Goal: Contribute content

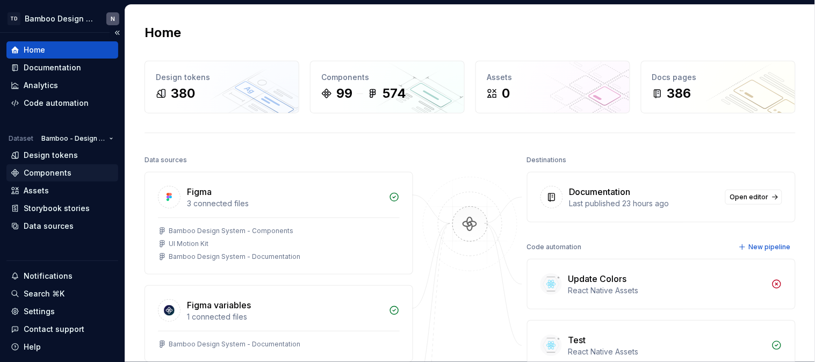
click at [40, 169] on div "Components" at bounding box center [48, 173] width 48 height 11
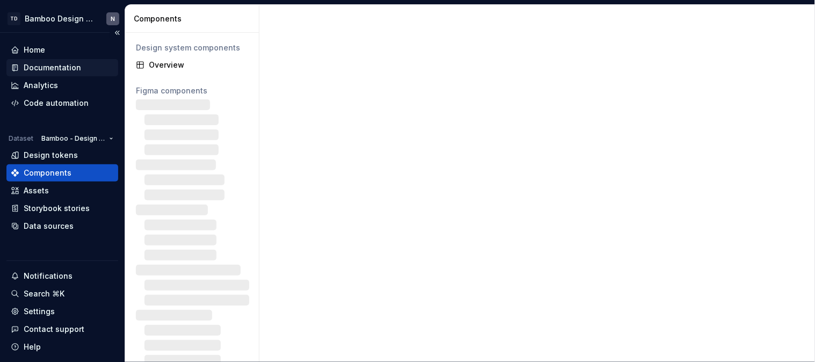
click at [49, 60] on div "Documentation" at bounding box center [62, 67] width 112 height 17
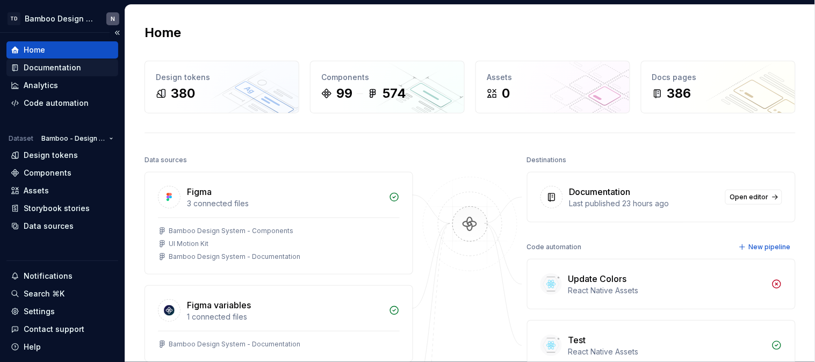
click at [74, 73] on div "Documentation" at bounding box center [62, 67] width 112 height 17
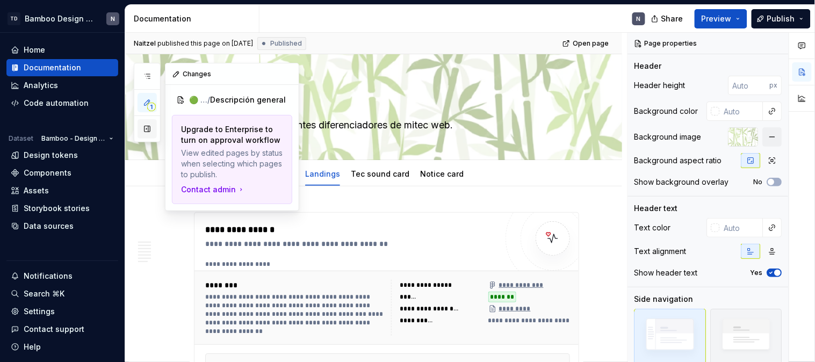
click at [148, 131] on button "button" at bounding box center [147, 128] width 19 height 19
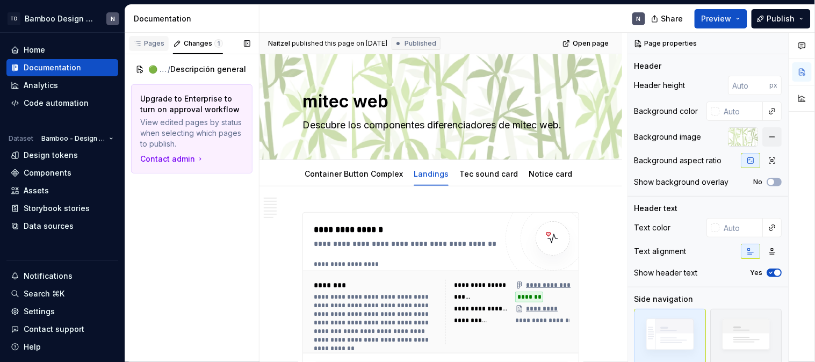
click at [144, 39] on div "Pages" at bounding box center [148, 43] width 31 height 9
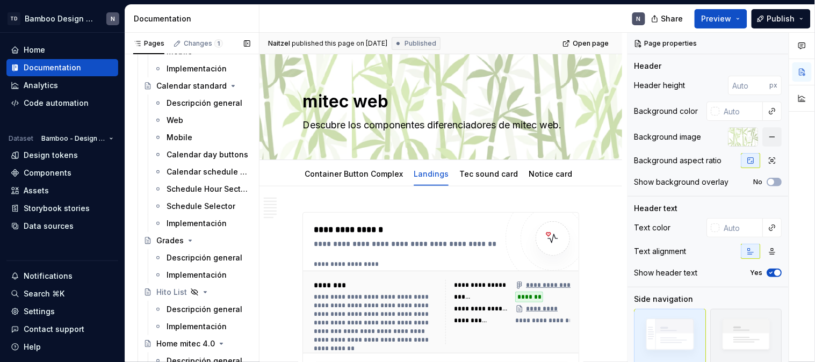
scroll to position [7515, 0]
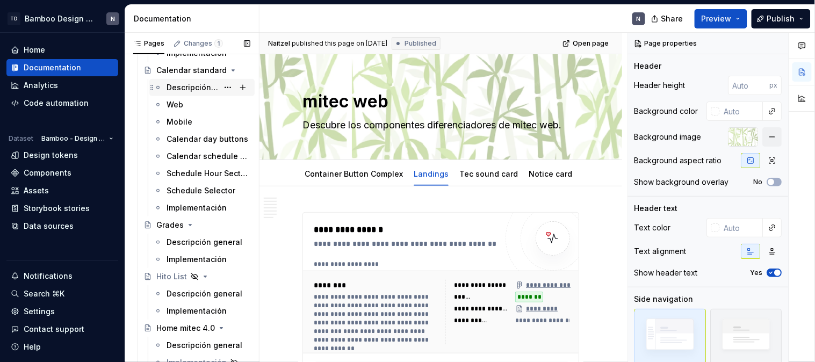
click at [174, 90] on div "Descripción general" at bounding box center [193, 87] width 52 height 11
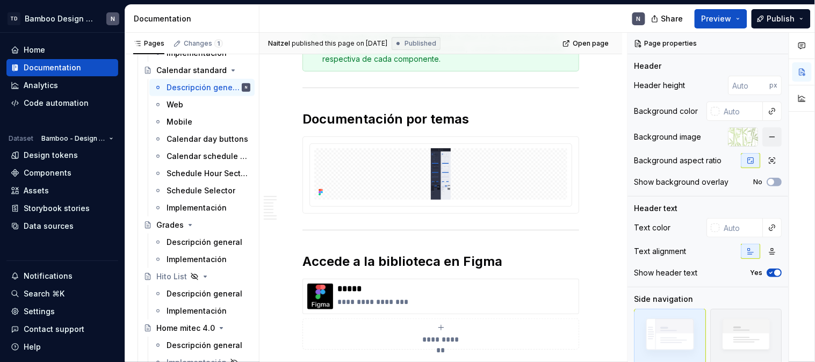
scroll to position [3225, 0]
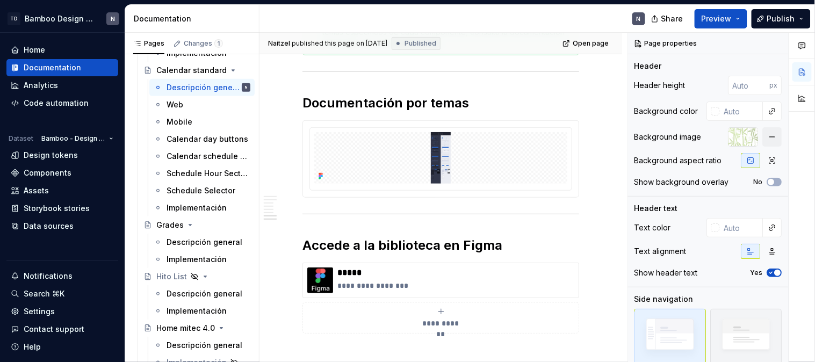
drag, startPoint x: 191, startPoint y: 106, endPoint x: 320, endPoint y: 106, distance: 129.0
click at [191, 106] on div "Web" at bounding box center [209, 104] width 84 height 11
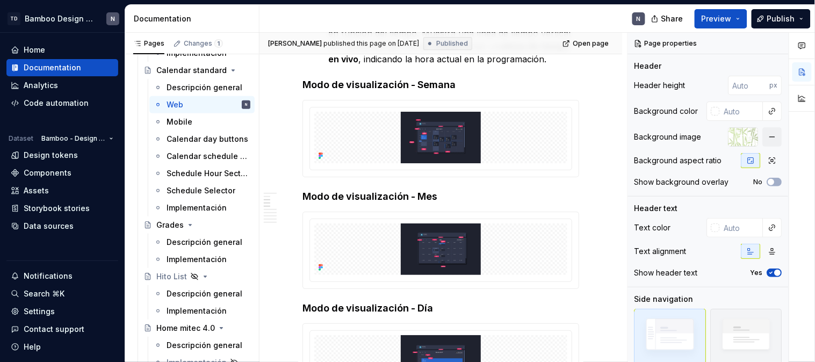
scroll to position [955, 0]
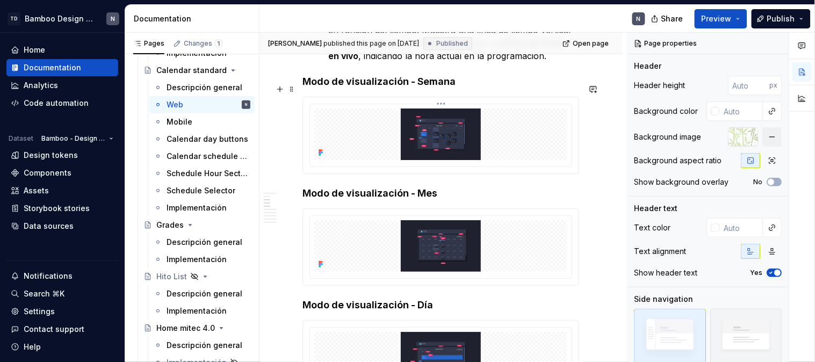
click at [491, 117] on img at bounding box center [440, 135] width 253 height 52
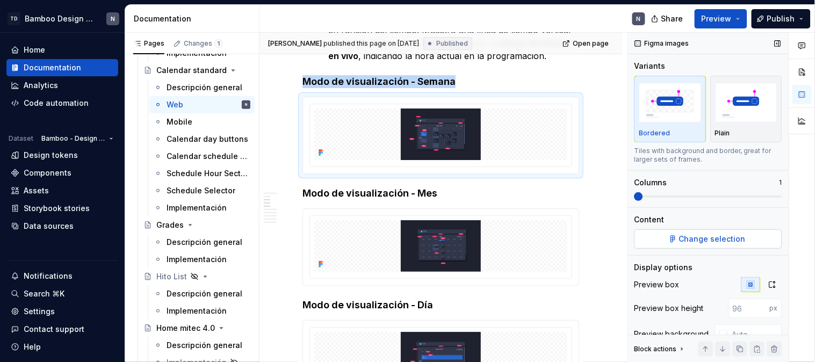
click at [710, 246] on button "Change selection" at bounding box center [709, 239] width 148 height 19
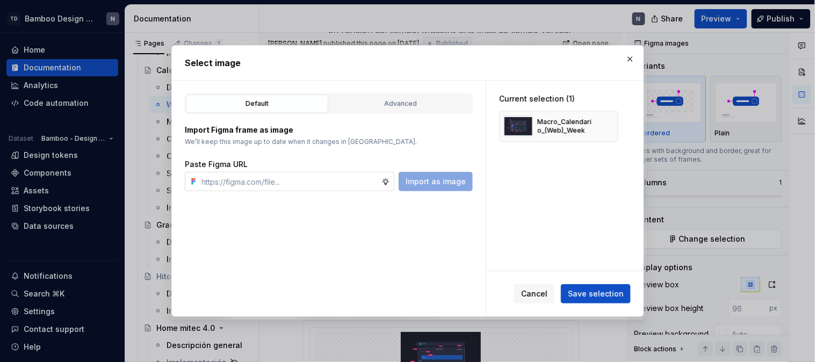
type textarea "*"
click at [607, 125] on button "button" at bounding box center [606, 126] width 15 height 15
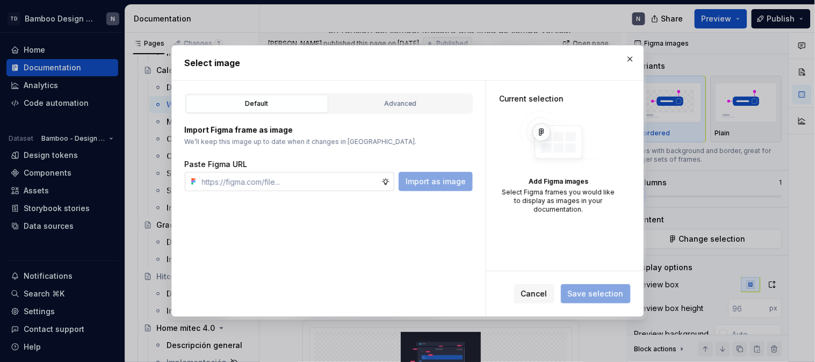
click at [345, 177] on input "text" at bounding box center [290, 181] width 184 height 19
paste input "[URL][DOMAIN_NAME]"
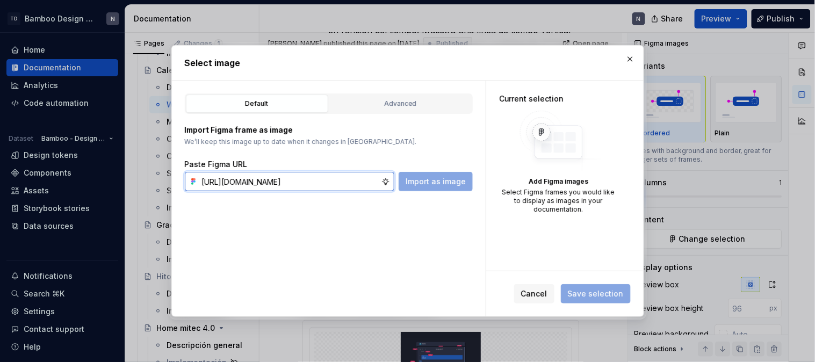
scroll to position [0, 370]
type input "[URL][DOMAIN_NAME]"
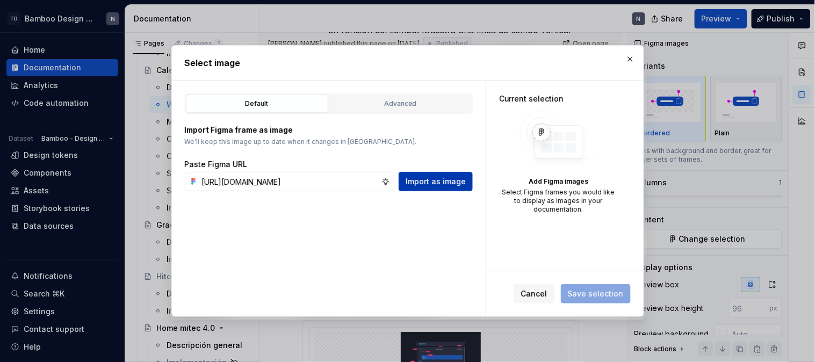
click at [431, 178] on span "Import as image" at bounding box center [436, 181] width 60 height 11
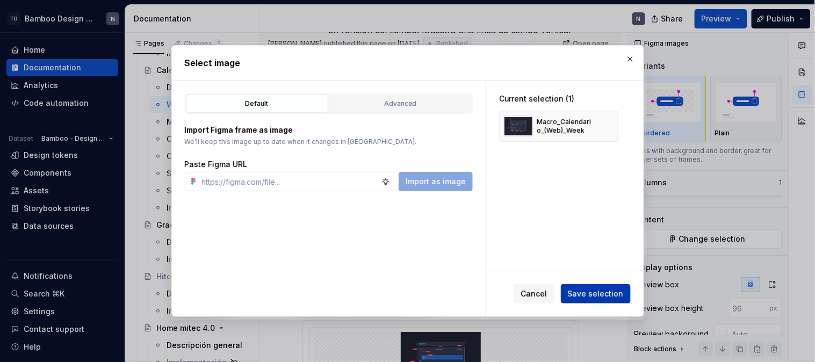
click at [595, 286] on button "Save selection" at bounding box center [596, 293] width 70 height 19
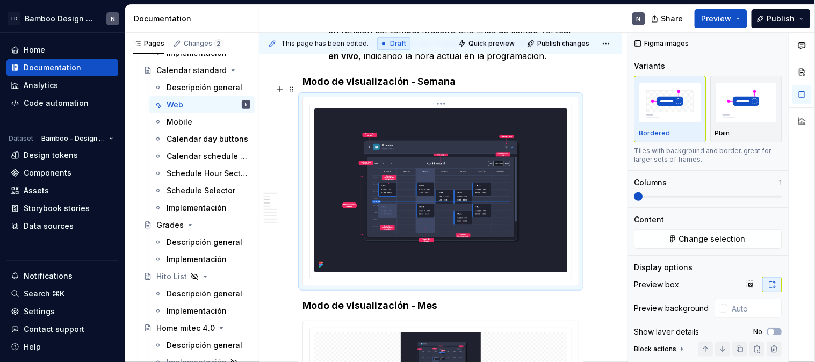
type textarea "*"
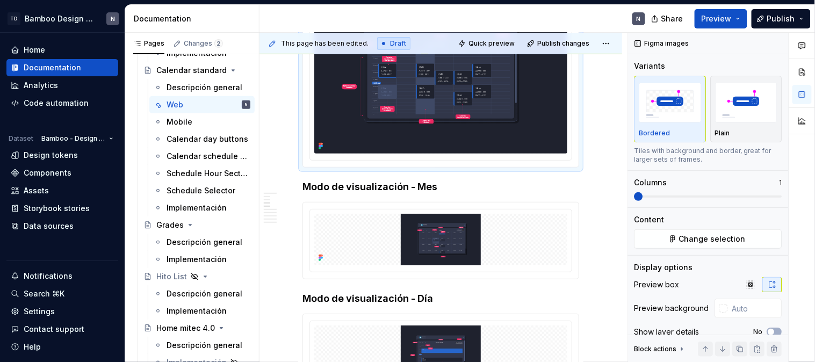
scroll to position [1075, 0]
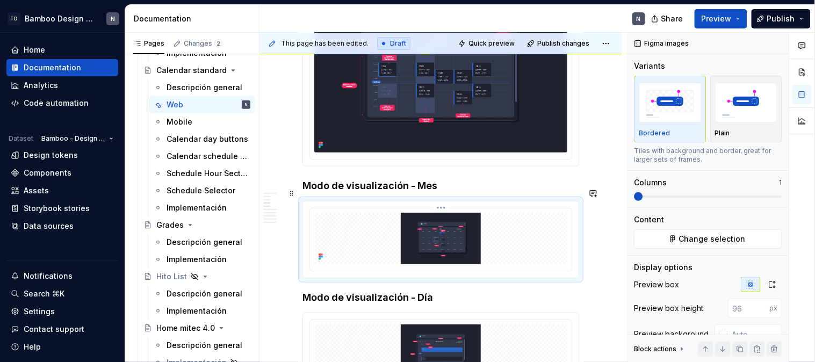
click at [427, 223] on img at bounding box center [440, 239] width 253 height 52
click at [722, 244] on span "Change selection" at bounding box center [713, 239] width 67 height 11
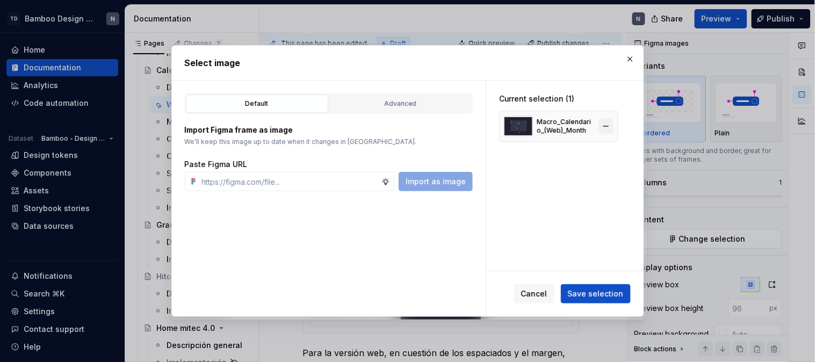
click at [601, 125] on button "button" at bounding box center [606, 126] width 15 height 15
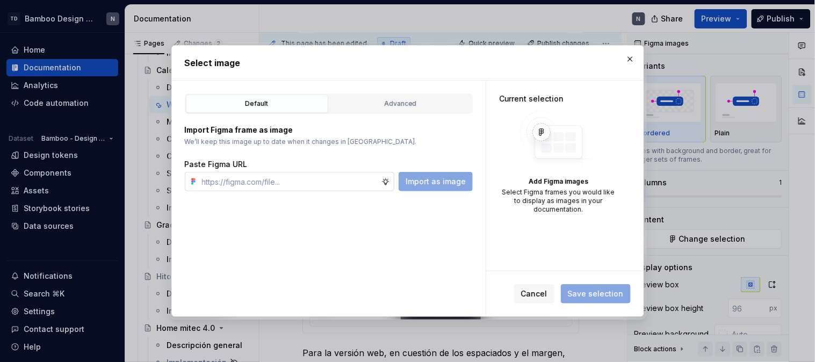
click at [242, 188] on input "text" at bounding box center [290, 181] width 184 height 19
paste input "[URL][DOMAIN_NAME]"
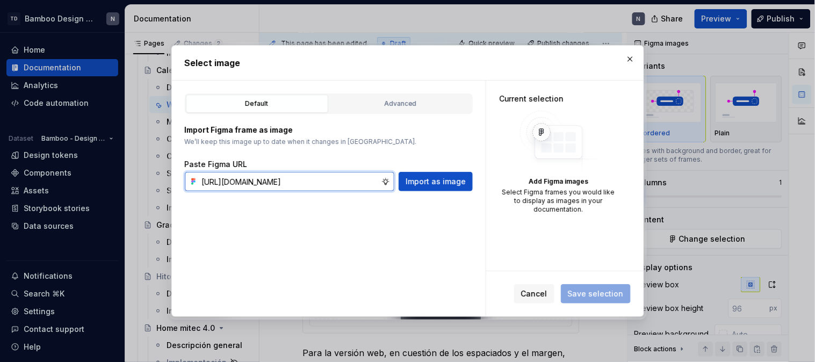
scroll to position [0, 370]
type input "[URL][DOMAIN_NAME]"
click at [480, 189] on div "Default Advanced Import Figma frame as image We’ll keep this image up to date w…" at bounding box center [329, 199] width 314 height 236
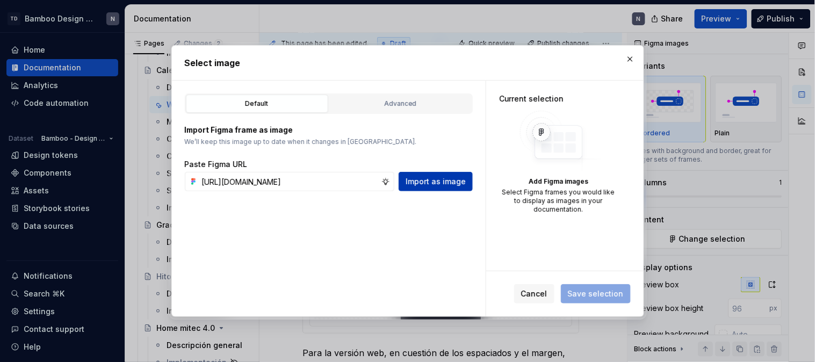
click at [453, 180] on span "Import as image" at bounding box center [436, 181] width 60 height 11
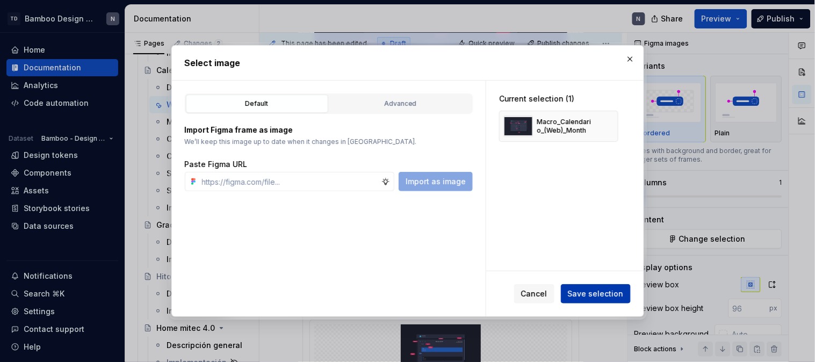
click at [608, 293] on span "Save selection" at bounding box center [596, 294] width 56 height 11
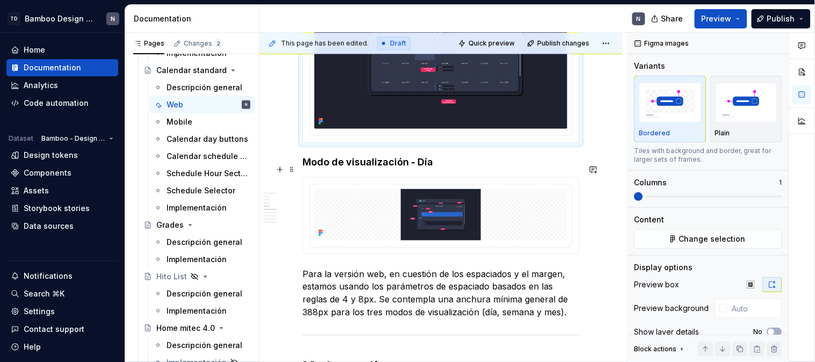
scroll to position [1373, 0]
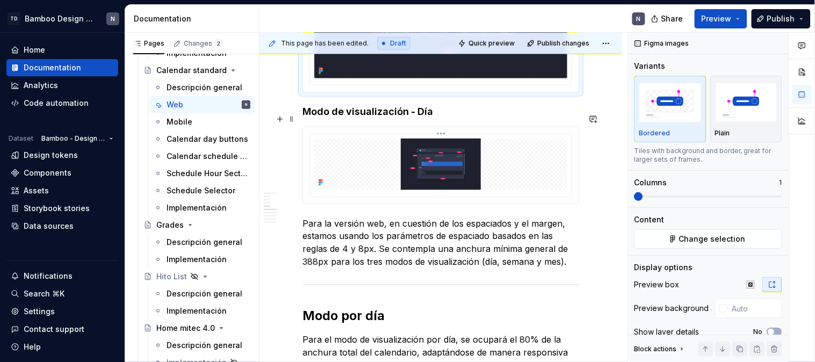
click at [474, 173] on img at bounding box center [440, 165] width 253 height 52
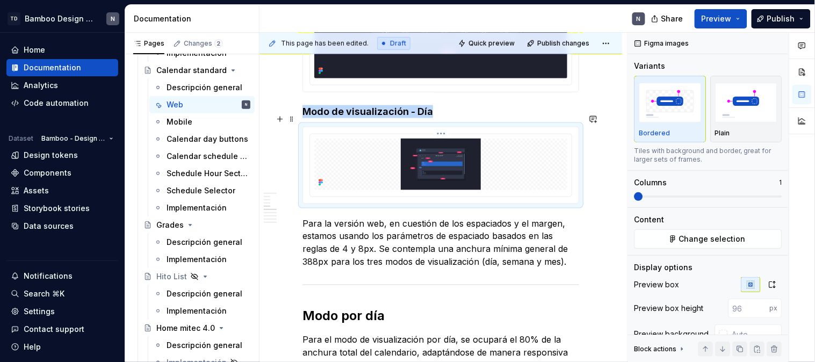
click at [411, 173] on img at bounding box center [440, 165] width 253 height 52
click at [758, 245] on button "Change selection" at bounding box center [709, 239] width 148 height 19
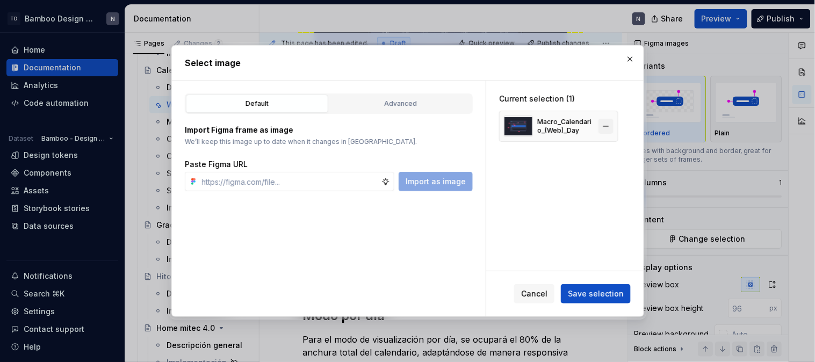
click at [610, 127] on button "button" at bounding box center [606, 126] width 15 height 15
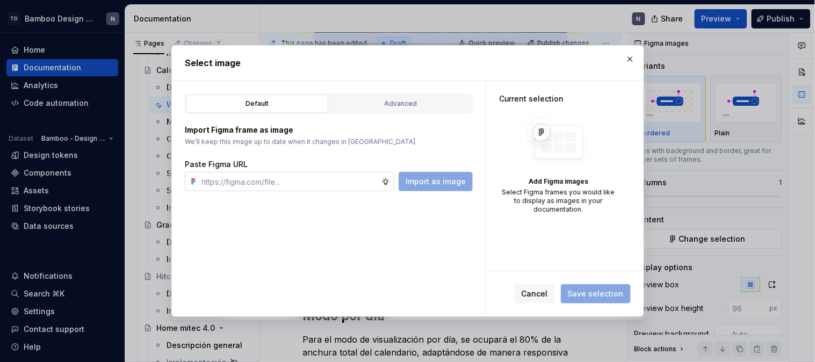
click at [310, 183] on input "text" at bounding box center [290, 181] width 184 height 19
paste input "[URL][DOMAIN_NAME]"
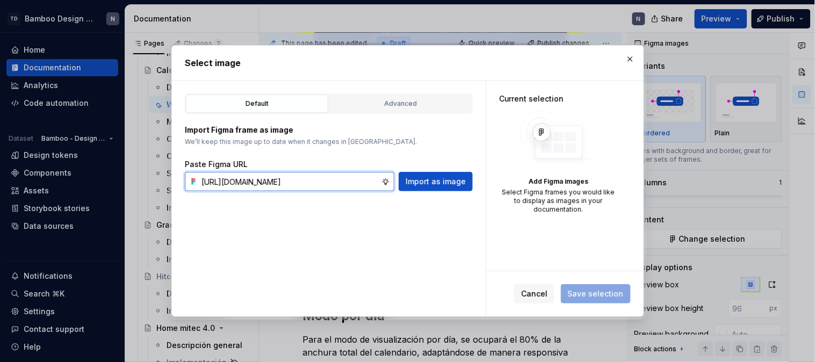
scroll to position [0, 370]
type input "[URL][DOMAIN_NAME]"
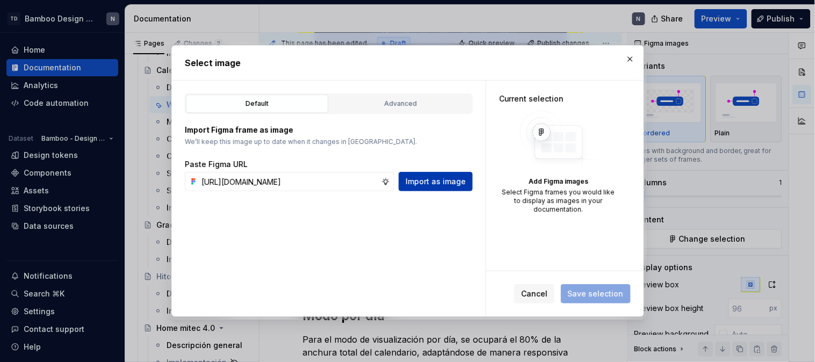
click at [435, 180] on span "Import as image" at bounding box center [436, 181] width 60 height 11
type textarea "*"
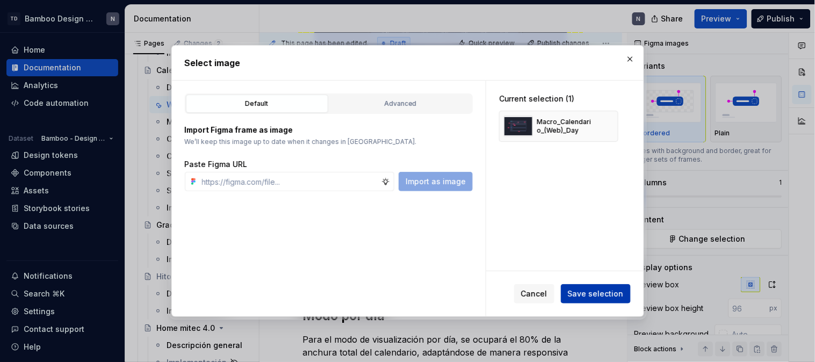
click at [590, 289] on span "Save selection" at bounding box center [596, 294] width 56 height 11
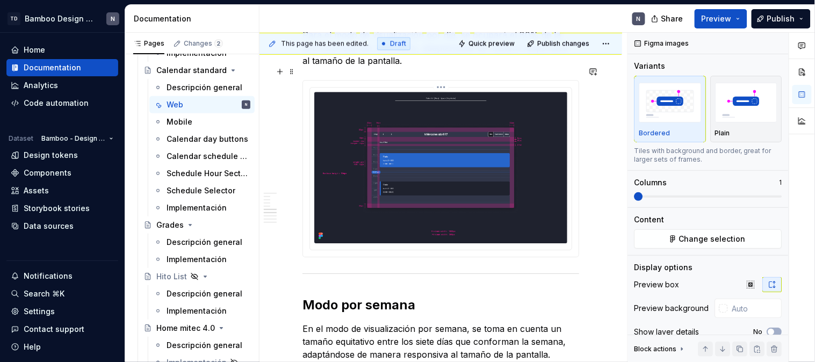
scroll to position [1672, 0]
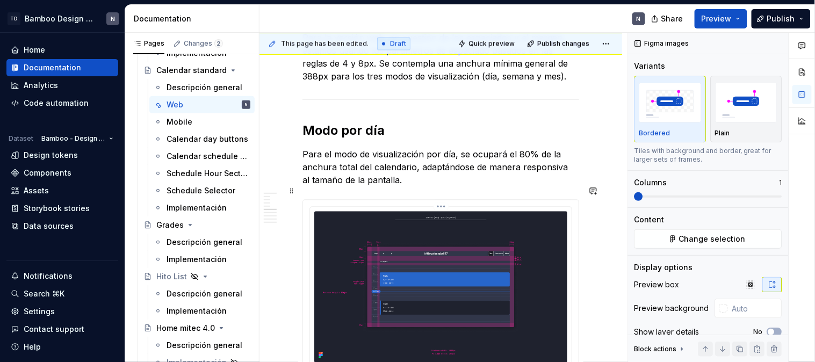
click at [428, 240] on img at bounding box center [440, 287] width 253 height 152
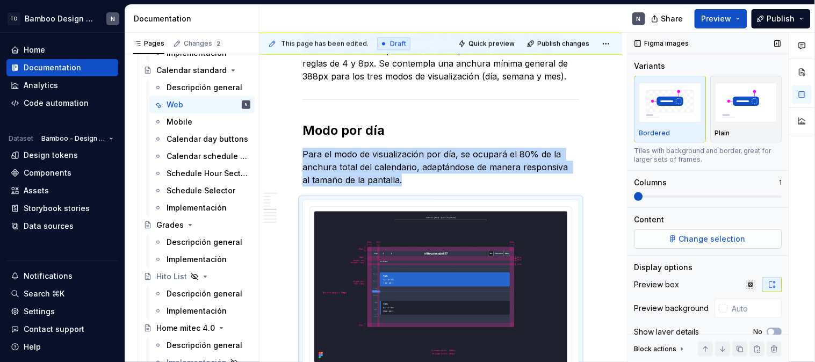
click at [747, 238] on button "Change selection" at bounding box center [709, 239] width 148 height 19
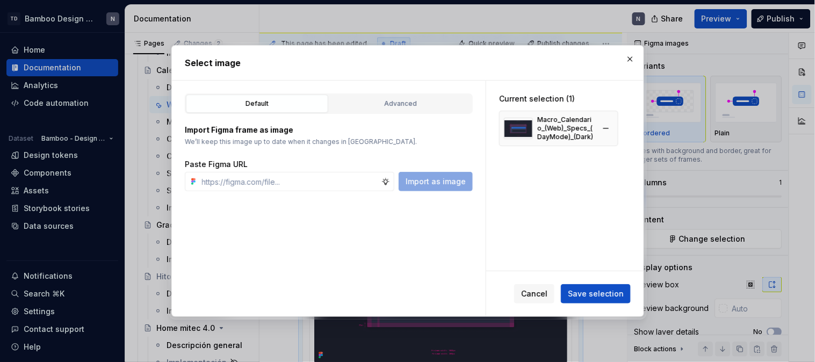
type textarea "*"
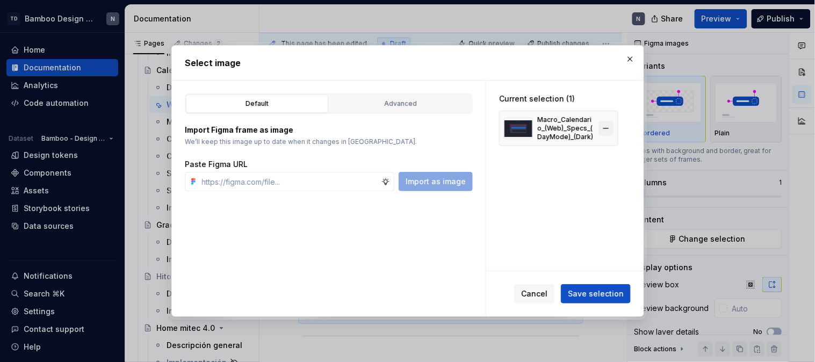
scroll to position [1616, 0]
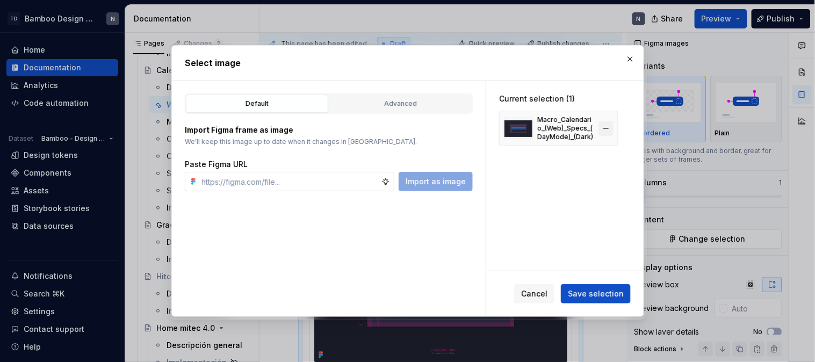
click at [605, 130] on button "button" at bounding box center [606, 128] width 15 height 15
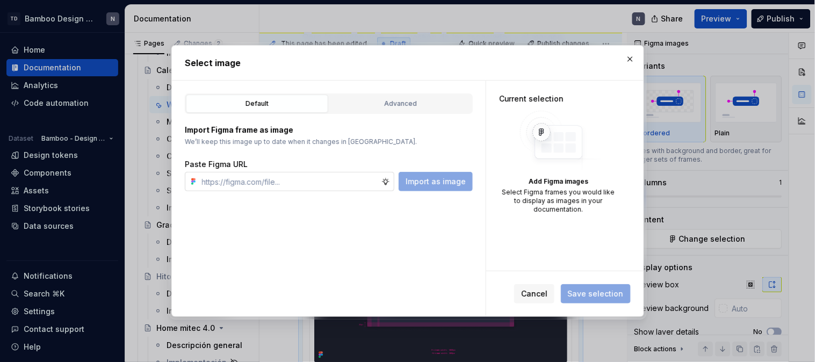
click at [315, 184] on input "text" at bounding box center [290, 181] width 184 height 19
paste input "[URL][DOMAIN_NAME]"
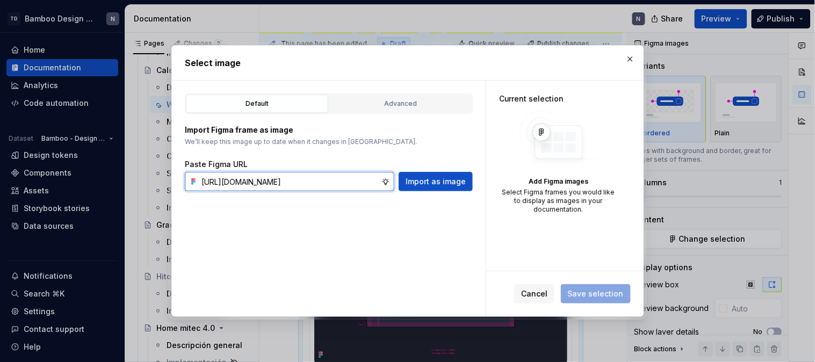
scroll to position [0, 370]
type input "[URL][DOMAIN_NAME]"
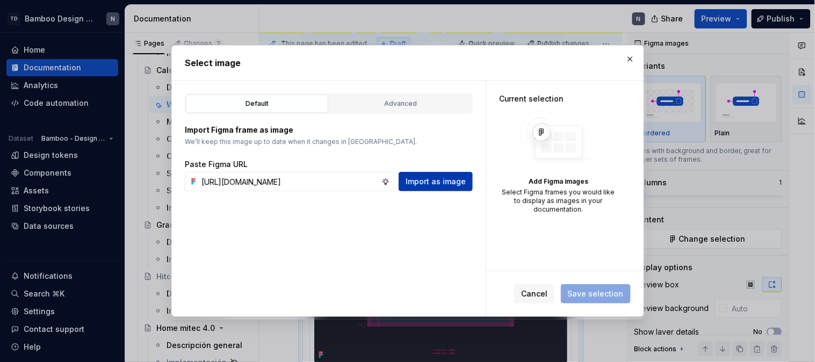
click at [438, 178] on span "Import as image" at bounding box center [436, 181] width 60 height 11
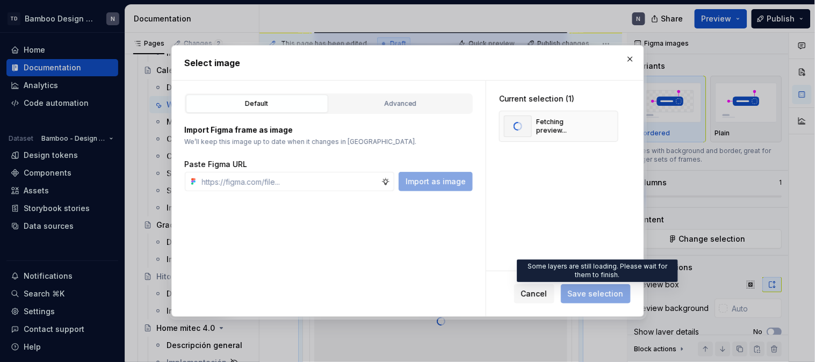
scroll to position [1672, 0]
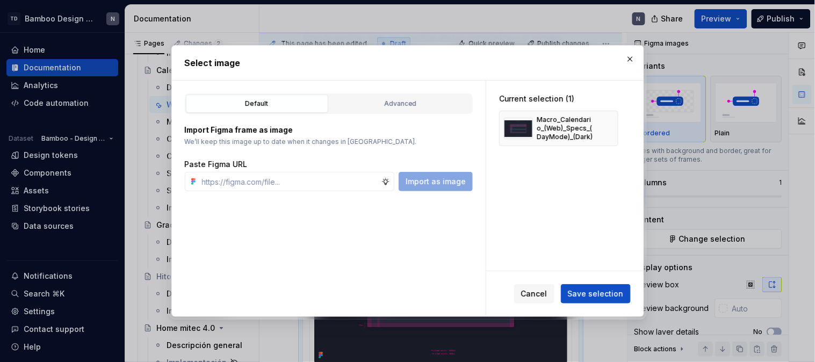
click at [586, 293] on span "Save selection" at bounding box center [596, 294] width 56 height 11
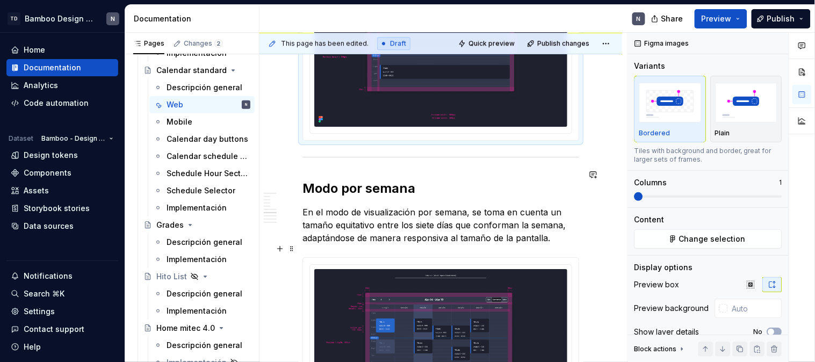
scroll to position [1971, 0]
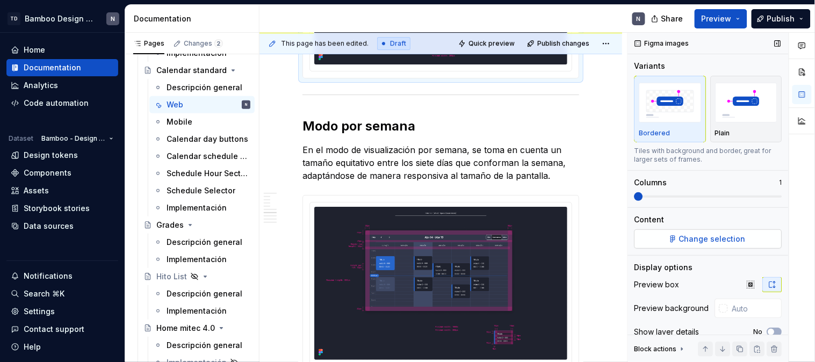
click at [700, 240] on span "Change selection" at bounding box center [713, 239] width 67 height 11
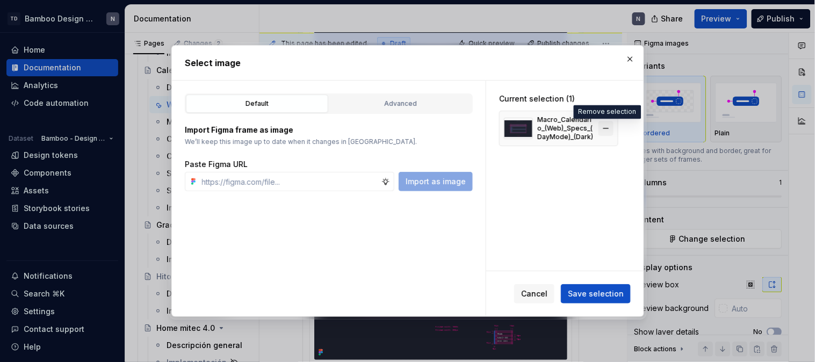
click at [607, 127] on button "button" at bounding box center [606, 128] width 15 height 15
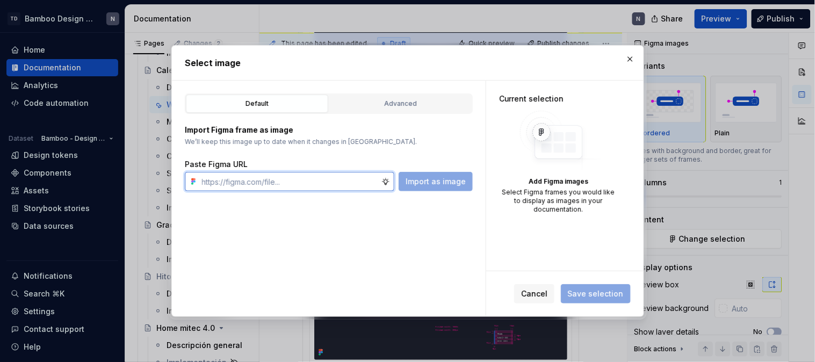
click at [210, 187] on input "text" at bounding box center [290, 181] width 184 height 19
paste input "[URL][DOMAIN_NAME]"
type input "[URL][DOMAIN_NAME]"
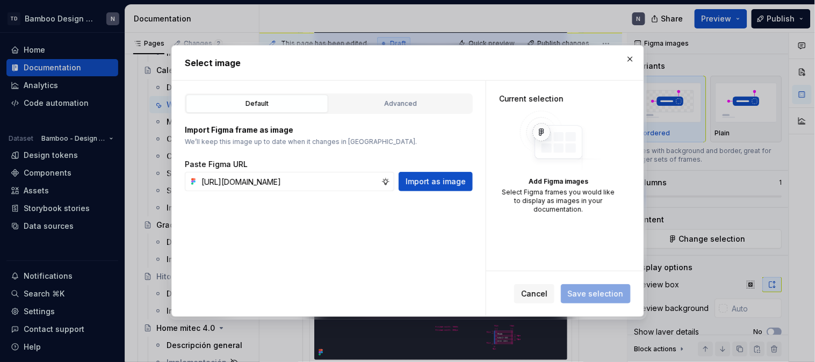
click at [397, 187] on div "[URL][DOMAIN_NAME] Import as image" at bounding box center [329, 181] width 288 height 19
click at [426, 183] on span "Import as image" at bounding box center [436, 181] width 60 height 11
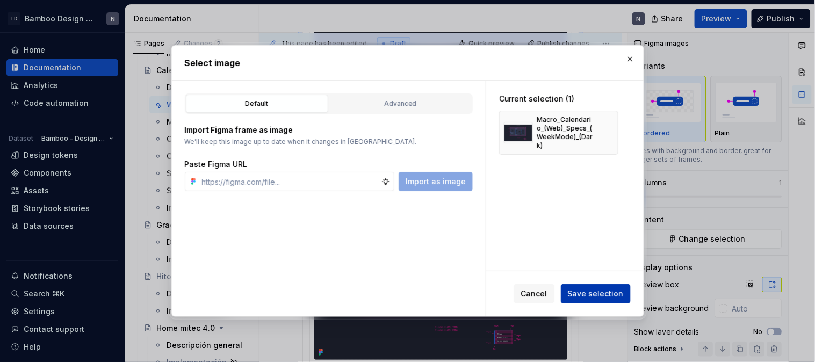
click at [599, 288] on button "Save selection" at bounding box center [596, 293] width 70 height 19
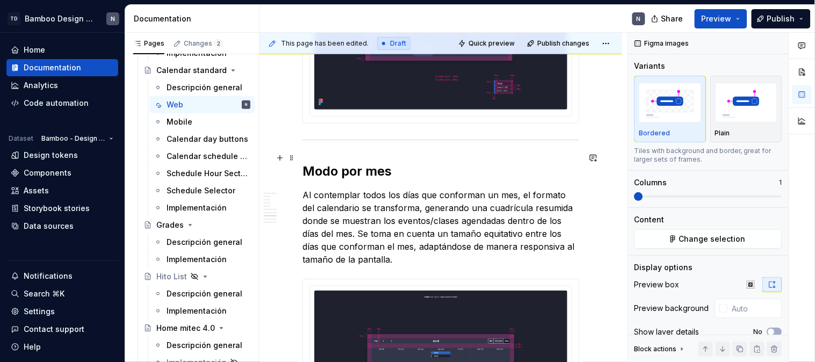
scroll to position [2390, 0]
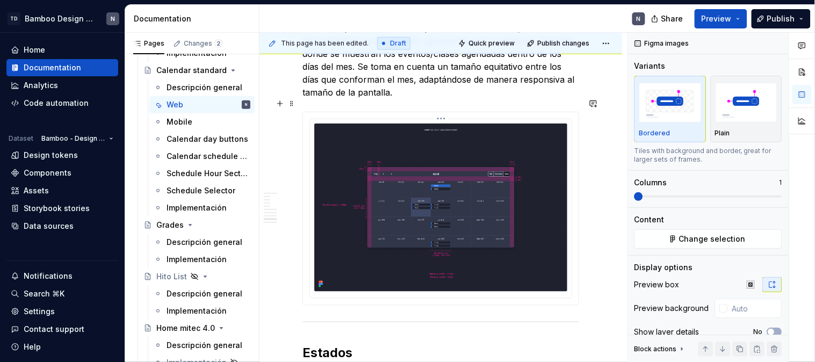
click at [489, 153] on img at bounding box center [440, 208] width 253 height 168
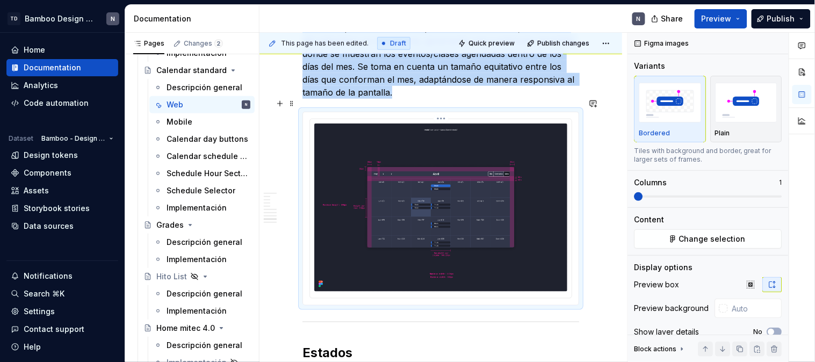
click at [468, 213] on img at bounding box center [440, 208] width 253 height 168
click at [737, 244] on span "Change selection" at bounding box center [713, 239] width 67 height 11
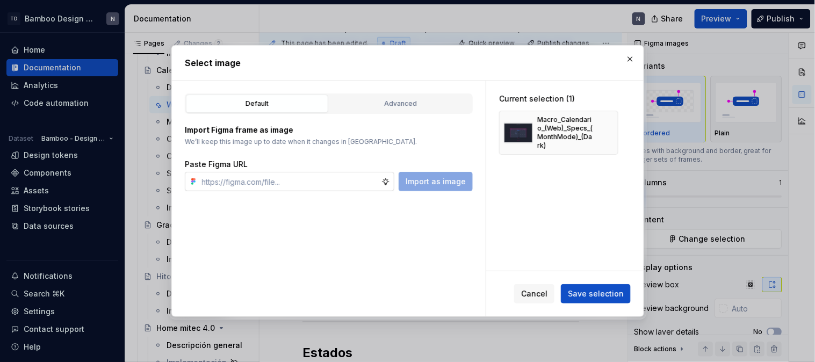
click at [273, 182] on input "text" at bounding box center [290, 181] width 184 height 19
type textarea "*"
type input "[URL][DOMAIN_NAME]"
click at [606, 128] on button "button" at bounding box center [606, 132] width 15 height 15
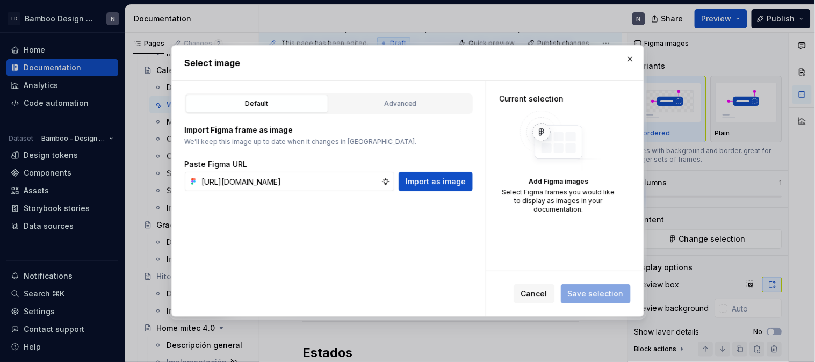
scroll to position [0, 0]
click at [445, 180] on span "Import as image" at bounding box center [436, 181] width 60 height 11
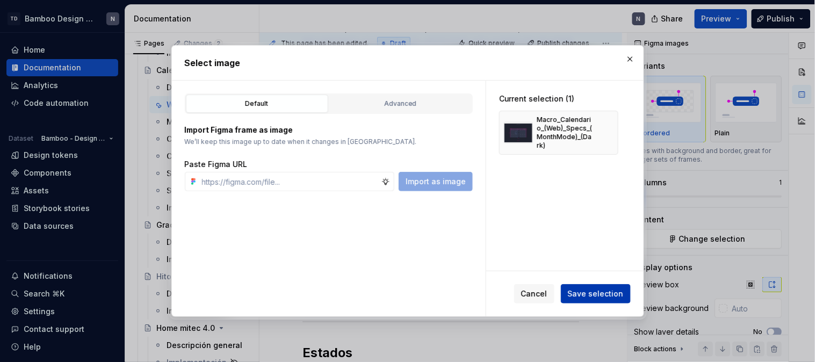
click at [594, 292] on span "Save selection" at bounding box center [596, 294] width 56 height 11
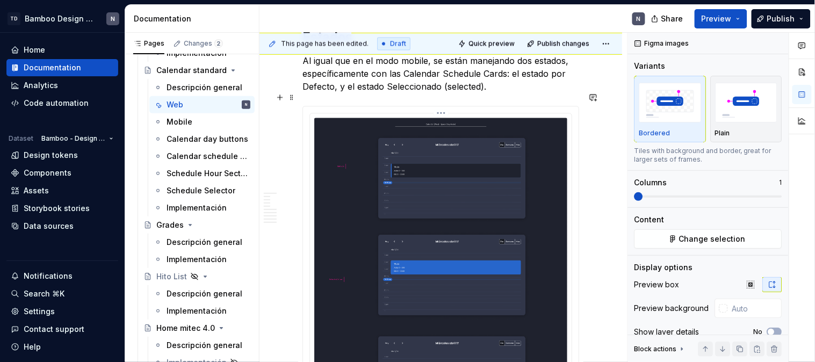
scroll to position [2629, 0]
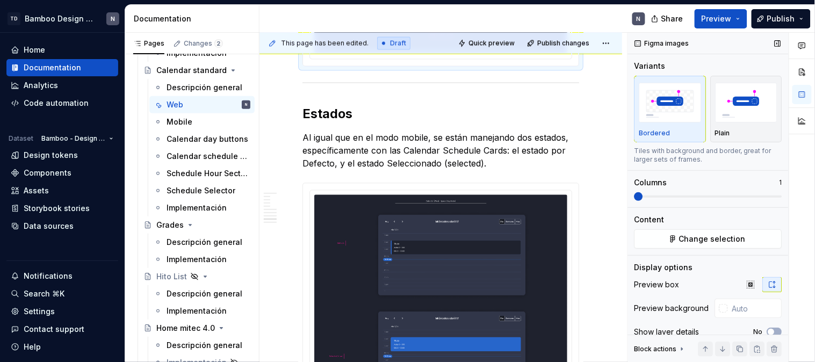
type textarea "*"
